Goal: Check status: Check status

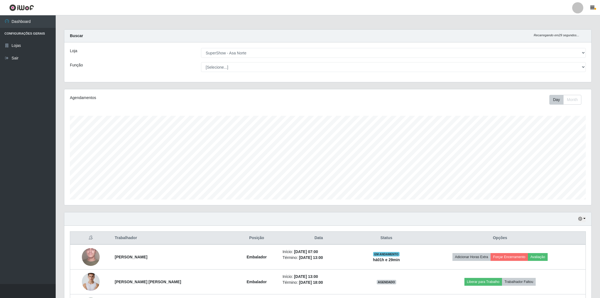
select select "71"
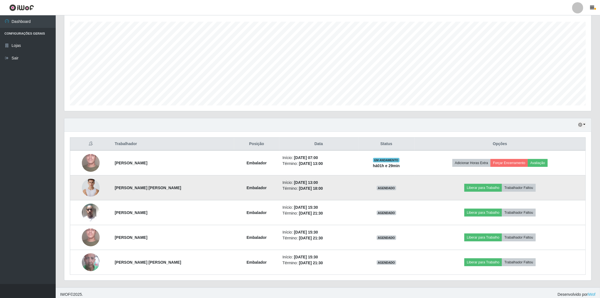
scroll to position [99, 0]
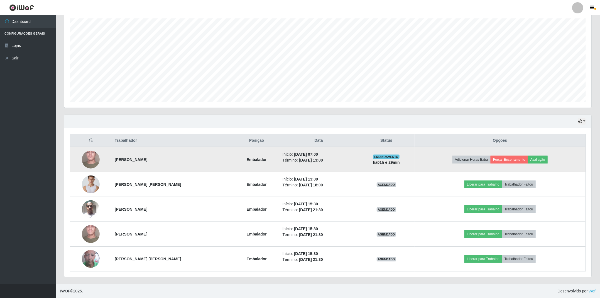
click at [87, 153] on img at bounding box center [91, 160] width 18 height 40
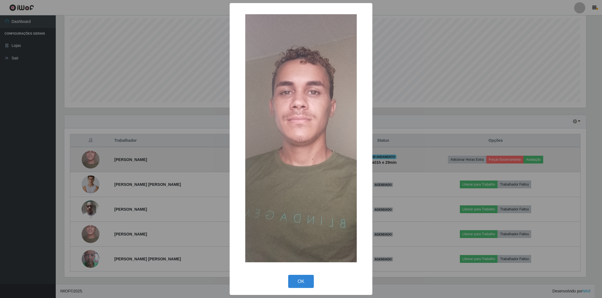
click at [87, 153] on div "× OK Cancel" at bounding box center [301, 149] width 602 height 298
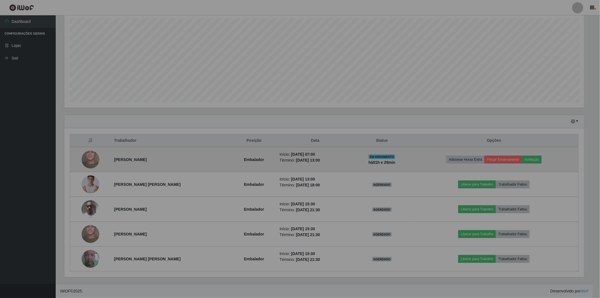
scroll to position [116, 527]
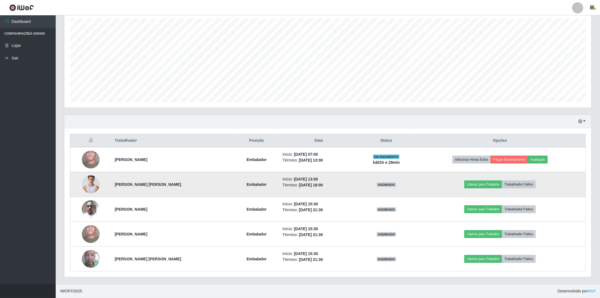
click at [85, 182] on img at bounding box center [91, 184] width 18 height 27
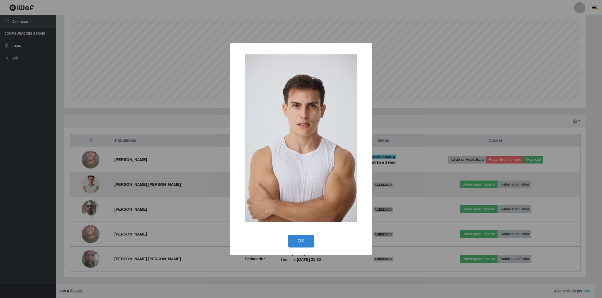
click at [85, 182] on div "× OK Cancel" at bounding box center [301, 149] width 602 height 298
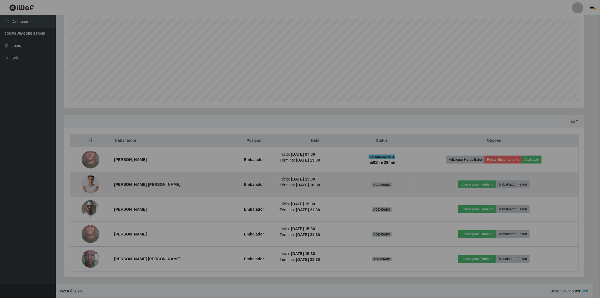
scroll to position [116, 527]
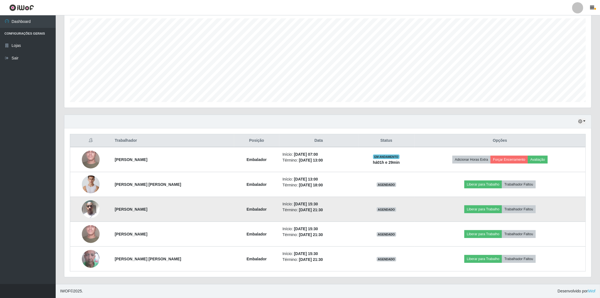
click at [91, 203] on img at bounding box center [91, 209] width 18 height 24
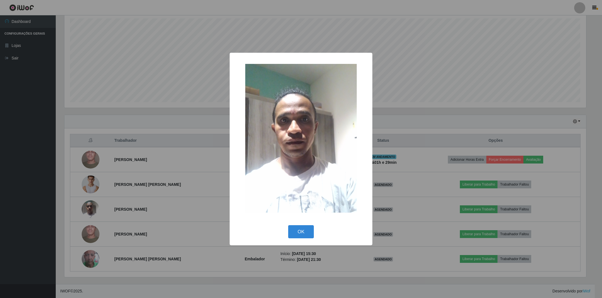
click at [92, 203] on div "× OK Cancel" at bounding box center [301, 149] width 602 height 298
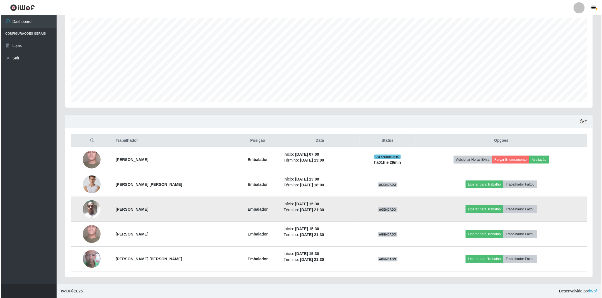
scroll to position [116, 527]
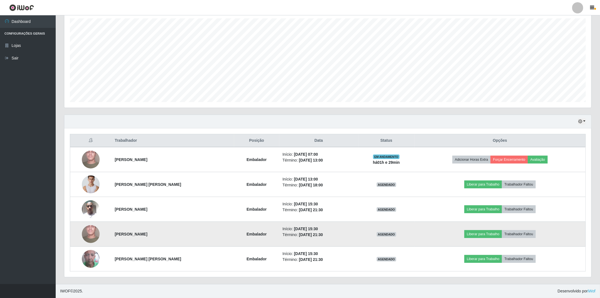
click at [89, 231] on img at bounding box center [91, 234] width 18 height 40
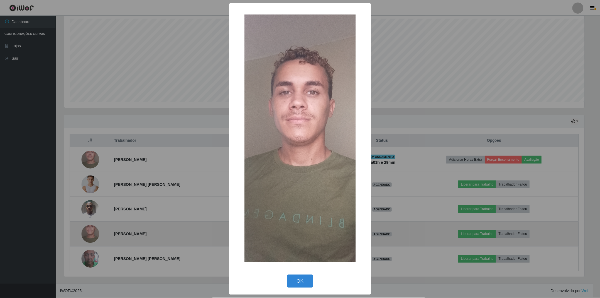
scroll to position [116, 522]
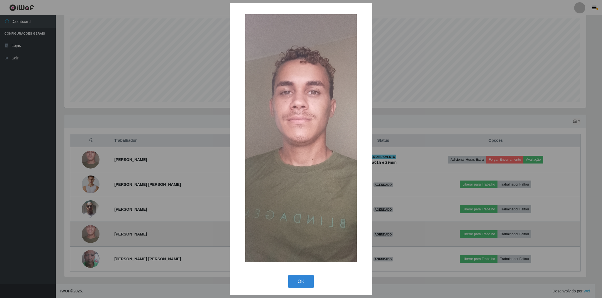
click at [89, 231] on div "× OK Cancel" at bounding box center [301, 149] width 602 height 298
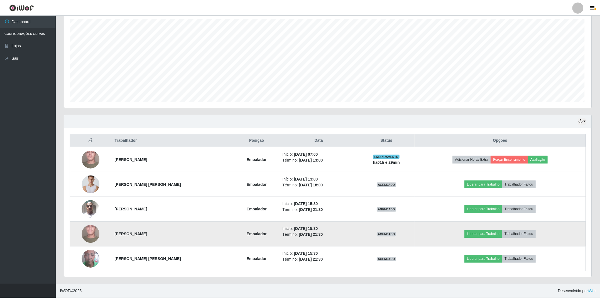
scroll to position [116, 527]
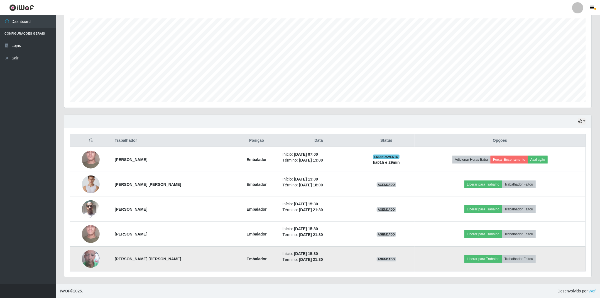
click at [89, 257] on img at bounding box center [91, 259] width 18 height 32
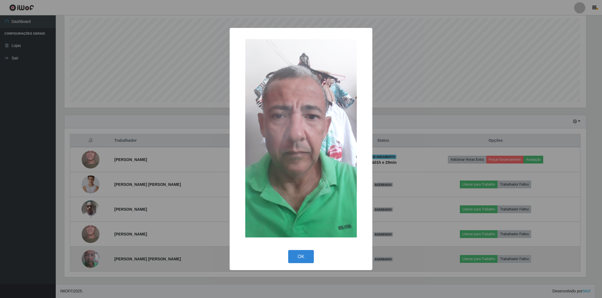
click at [89, 257] on div "× OK Cancel" at bounding box center [301, 149] width 602 height 298
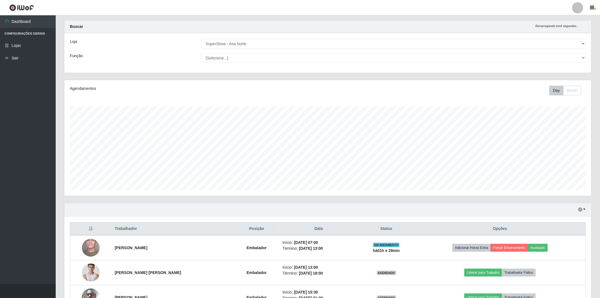
scroll to position [0, 0]
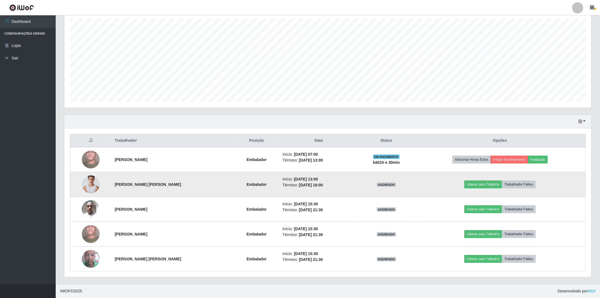
click at [89, 184] on img at bounding box center [91, 184] width 18 height 27
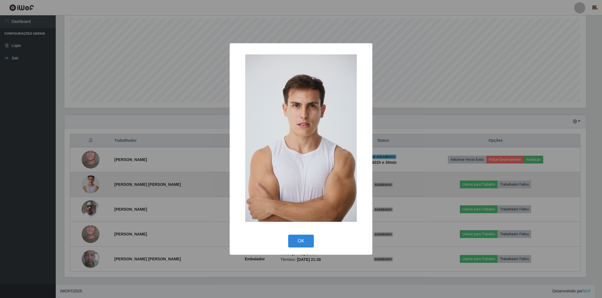
click at [288, 234] on button "OK" at bounding box center [301, 240] width 26 height 13
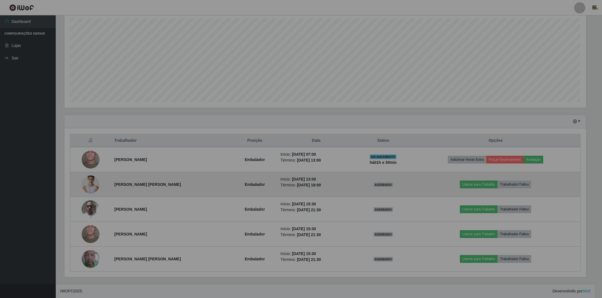
scroll to position [116, 527]
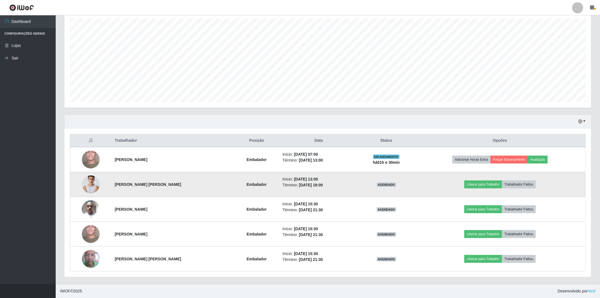
click at [92, 181] on img at bounding box center [91, 184] width 18 height 27
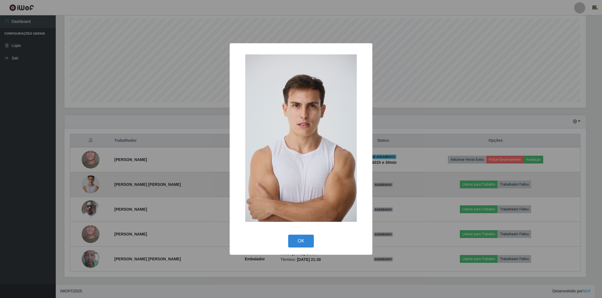
click at [288, 234] on button "OK" at bounding box center [301, 240] width 26 height 13
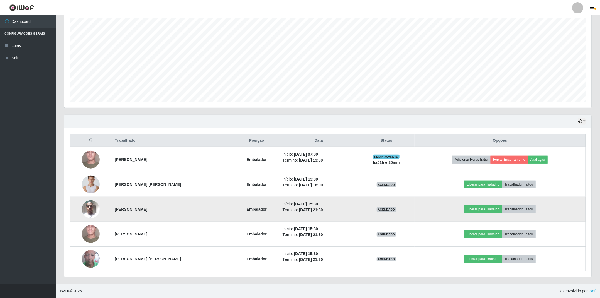
click at [95, 211] on img at bounding box center [91, 209] width 18 height 24
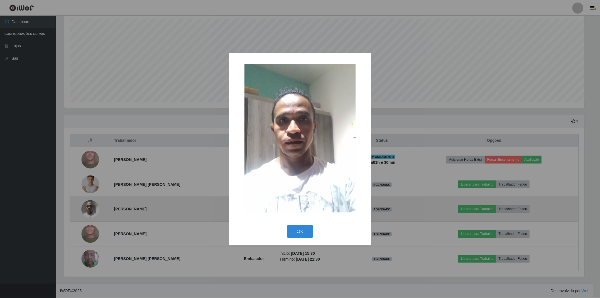
scroll to position [116, 522]
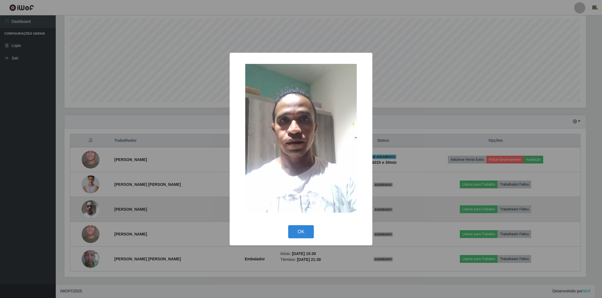
click at [288, 225] on button "OK" at bounding box center [301, 231] width 26 height 13
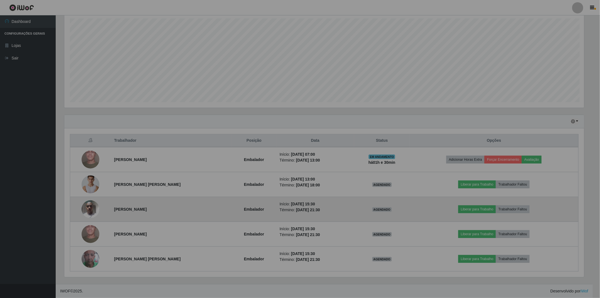
scroll to position [116, 527]
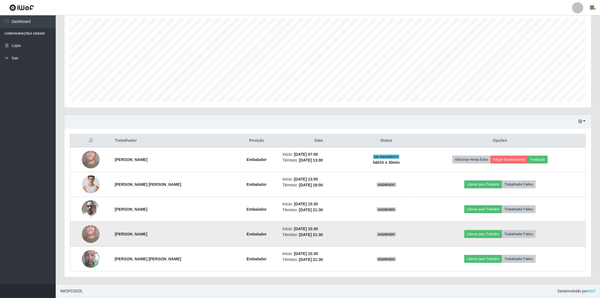
click at [81, 239] on td at bounding box center [90, 234] width 41 height 25
click at [85, 237] on img at bounding box center [91, 234] width 18 height 40
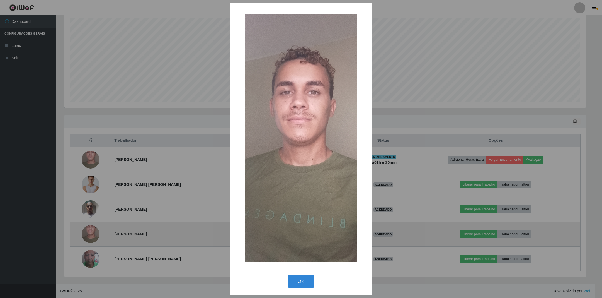
click at [288, 274] on button "OK" at bounding box center [301, 280] width 26 height 13
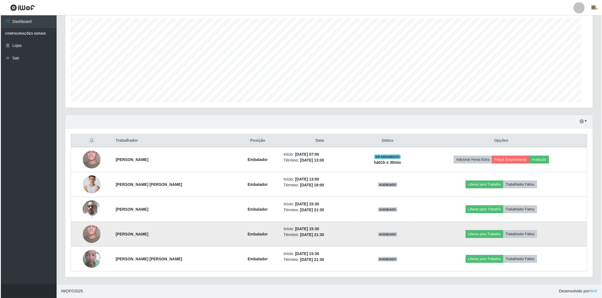
scroll to position [116, 527]
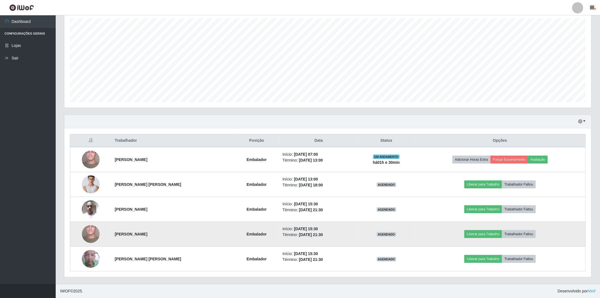
click at [86, 229] on img at bounding box center [91, 234] width 18 height 40
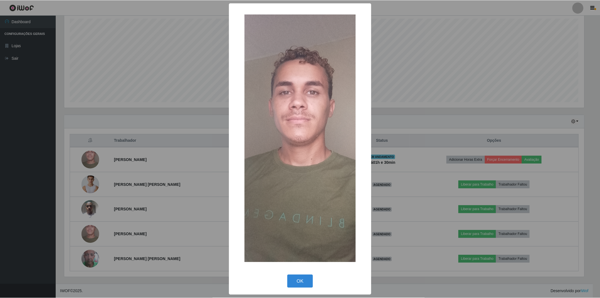
scroll to position [116, 522]
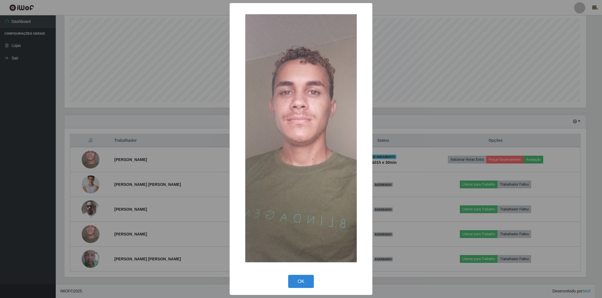
click at [288, 274] on button "OK" at bounding box center [301, 280] width 26 height 13
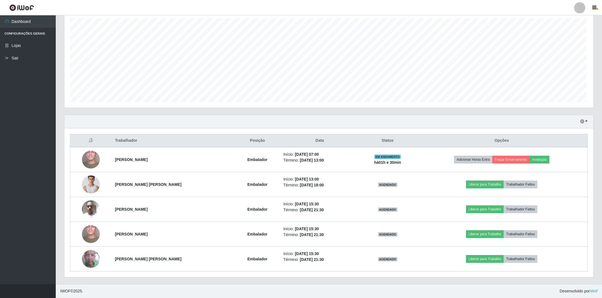
scroll to position [116, 527]
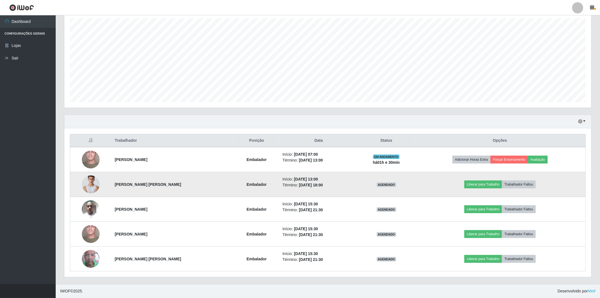
click at [94, 186] on img at bounding box center [91, 184] width 18 height 27
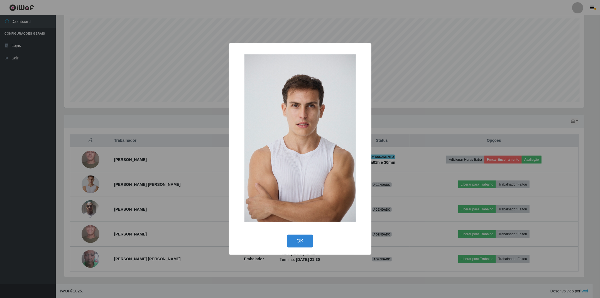
scroll to position [116, 522]
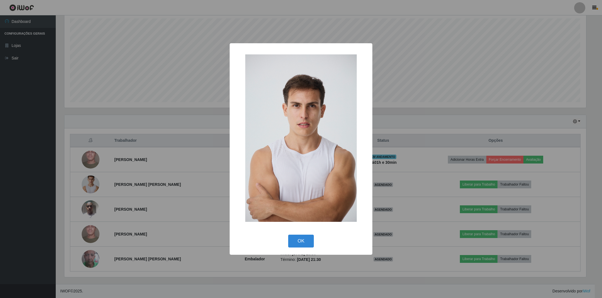
click at [288, 234] on button "OK" at bounding box center [301, 240] width 26 height 13
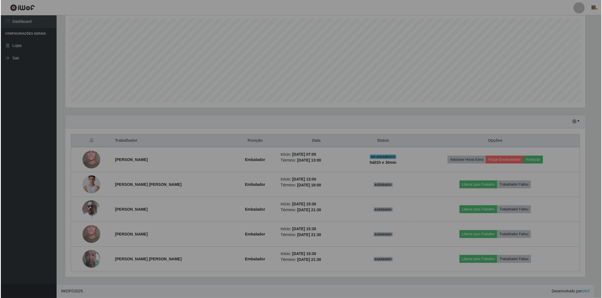
scroll to position [116, 527]
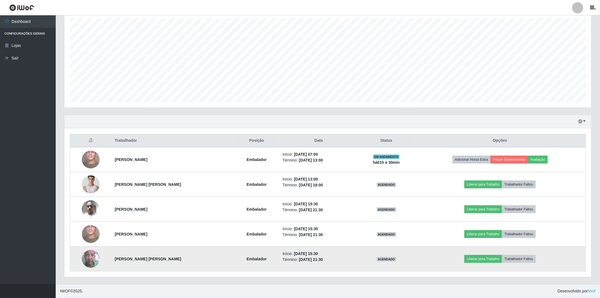
click at [90, 255] on img at bounding box center [91, 259] width 18 height 32
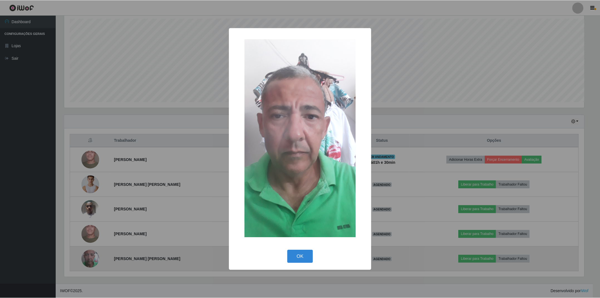
scroll to position [116, 522]
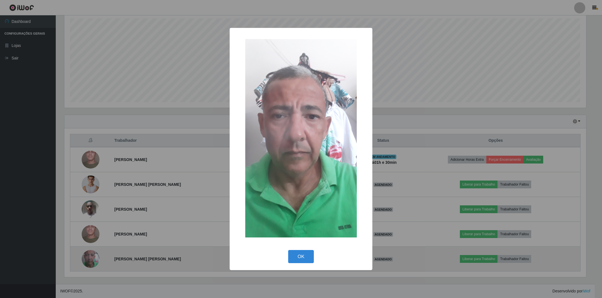
click at [288, 250] on button "OK" at bounding box center [301, 256] width 26 height 13
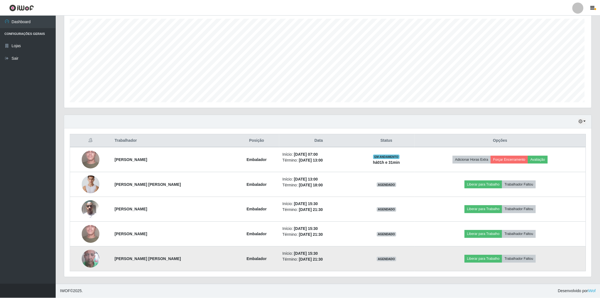
scroll to position [116, 527]
